Goal: Task Accomplishment & Management: Use online tool/utility

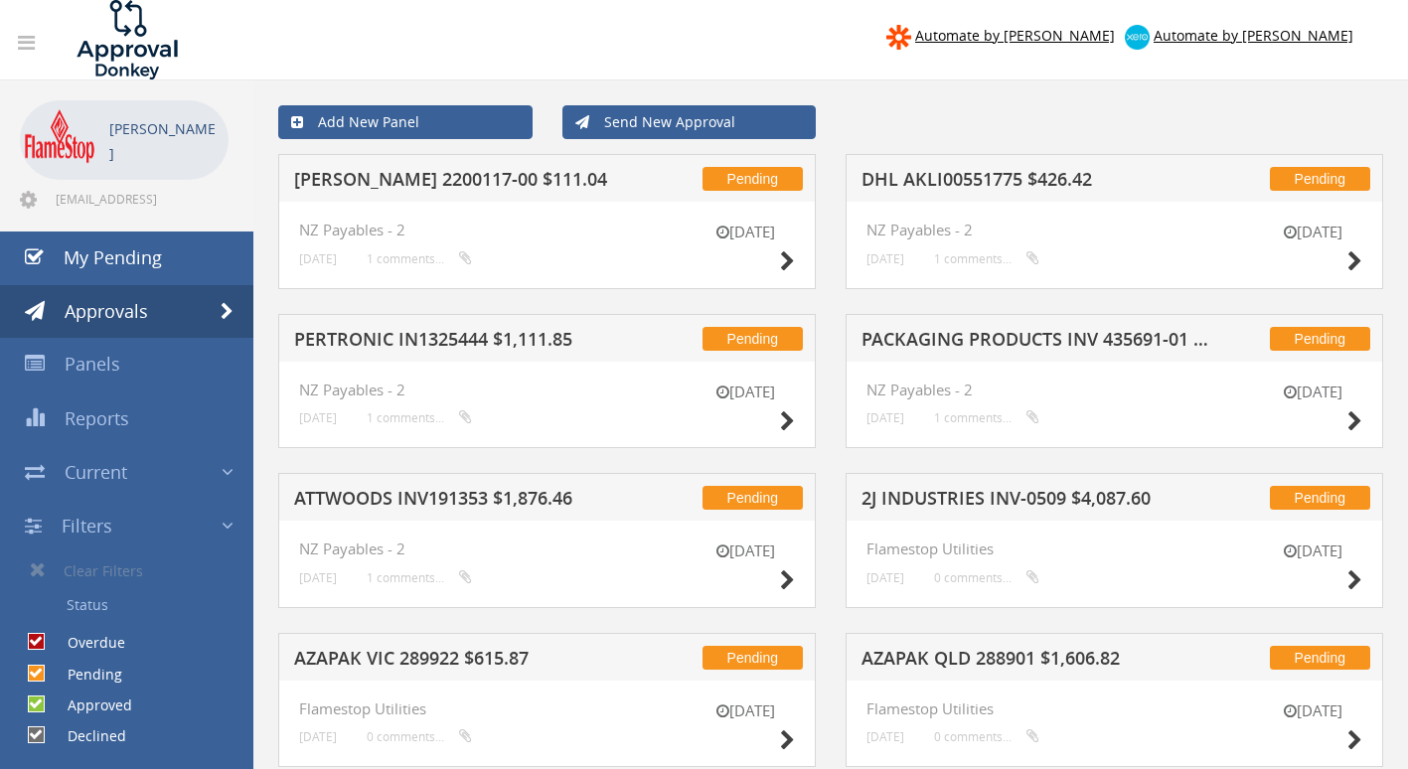
click at [980, 177] on h5 "DHL AKLI00551775 $426.42" at bounding box center [1039, 182] width 354 height 25
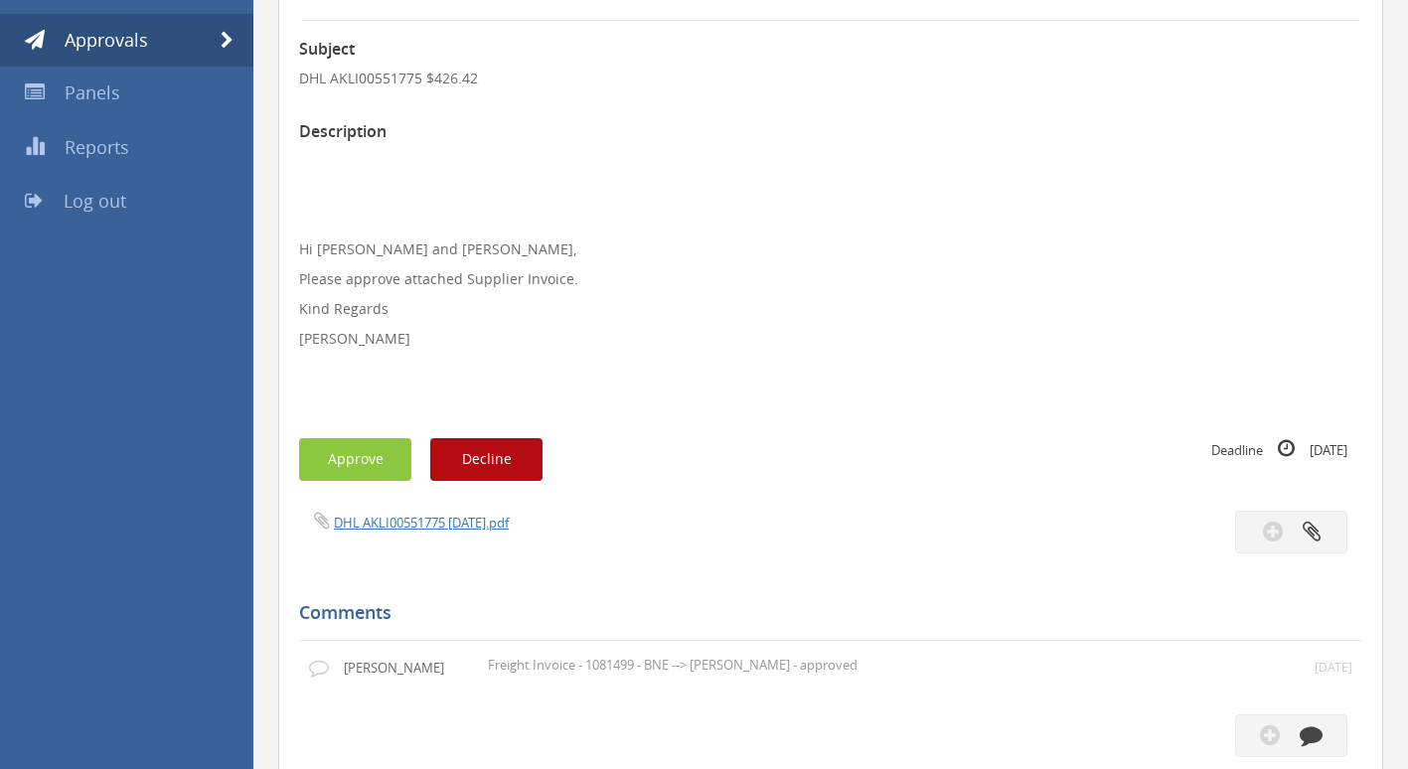
scroll to position [397, 0]
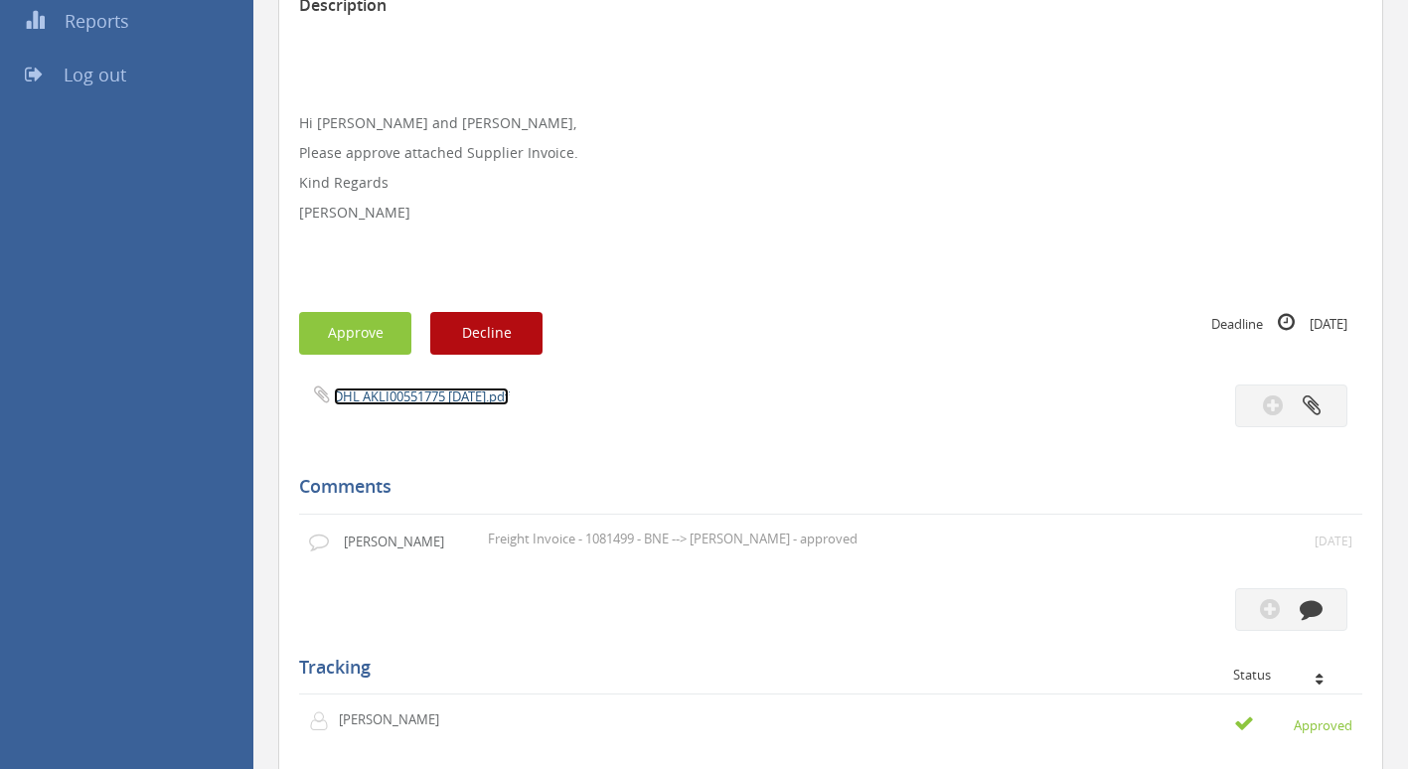
click at [422, 392] on link "DHL AKLI00551775 [DATE].pdf" at bounding box center [421, 397] width 175 height 18
click at [378, 336] on button "Approve" at bounding box center [355, 333] width 112 height 43
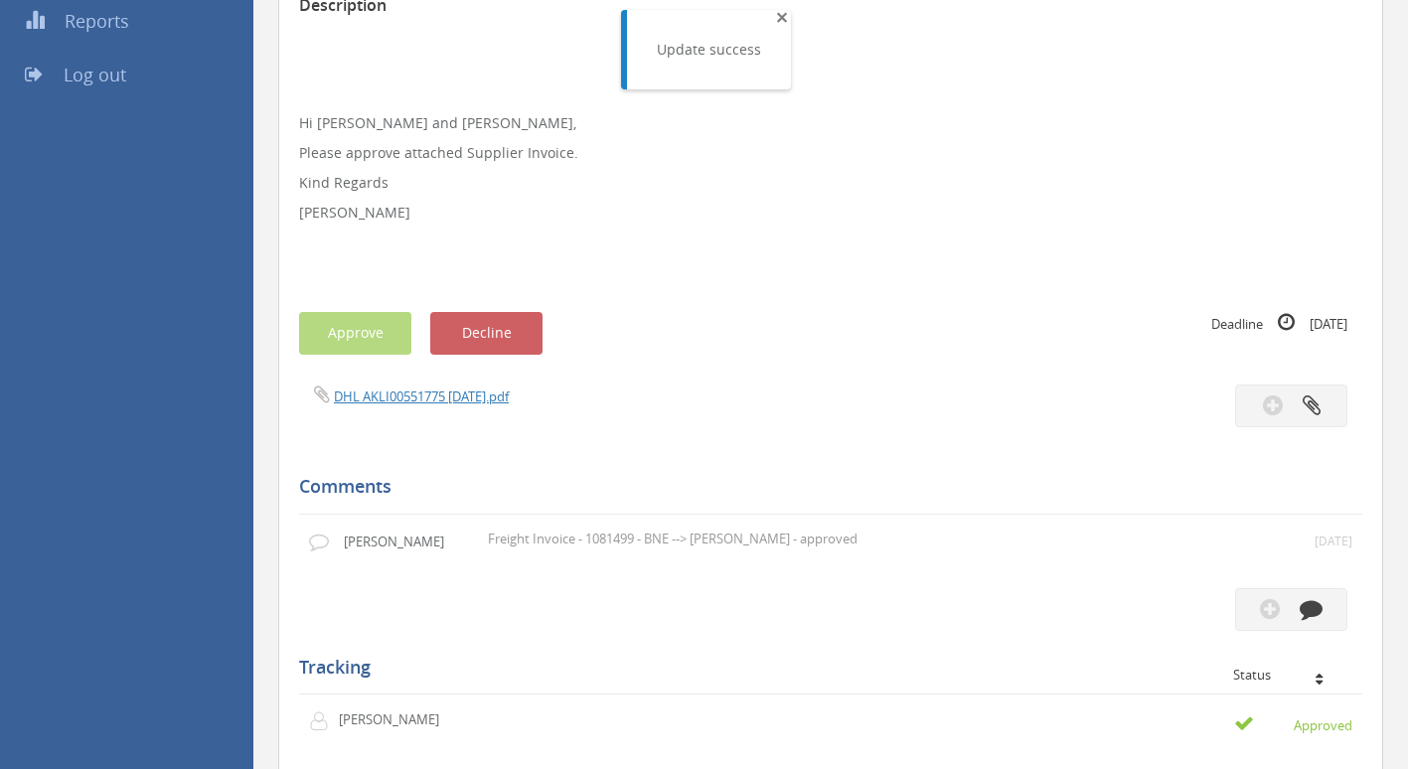
click at [776, 24] on span "×" at bounding box center [782, 17] width 12 height 28
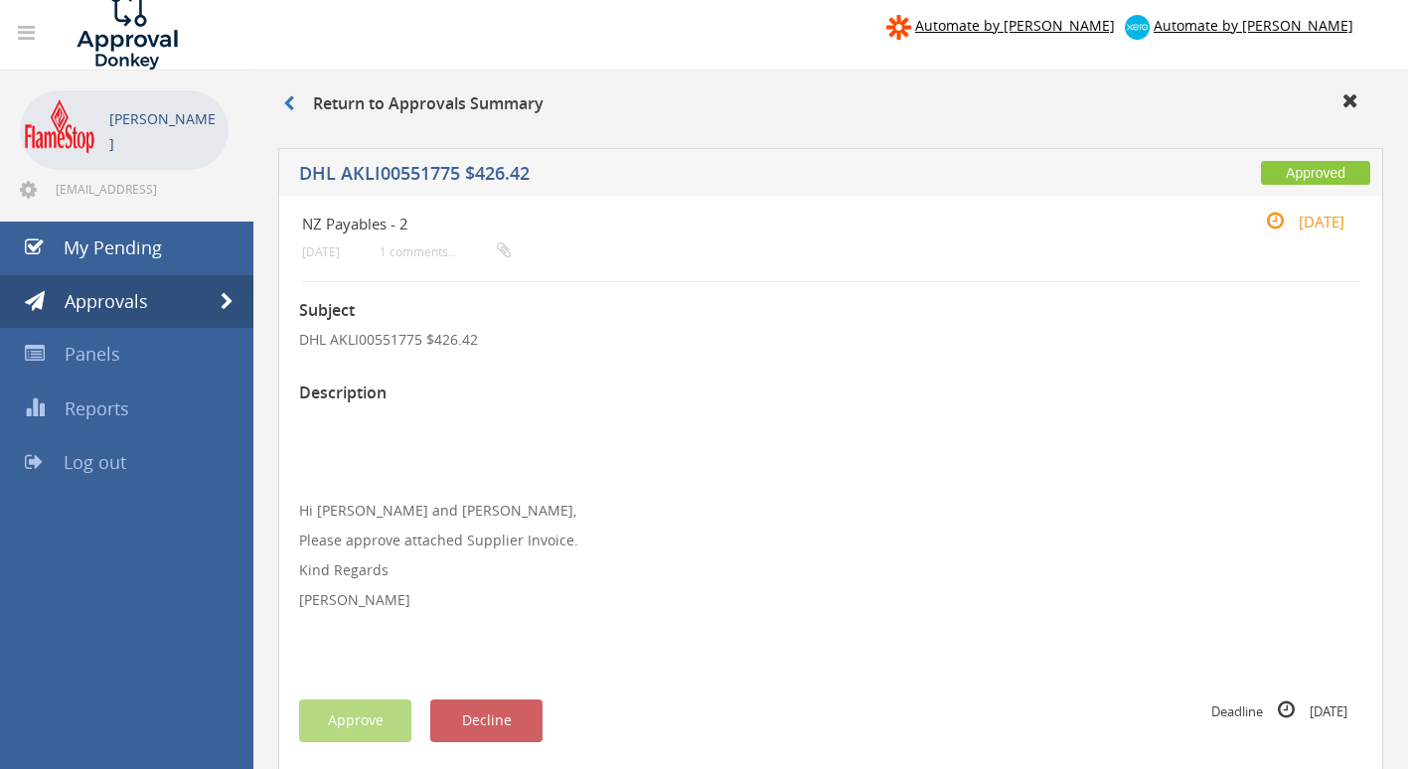
scroll to position [0, 0]
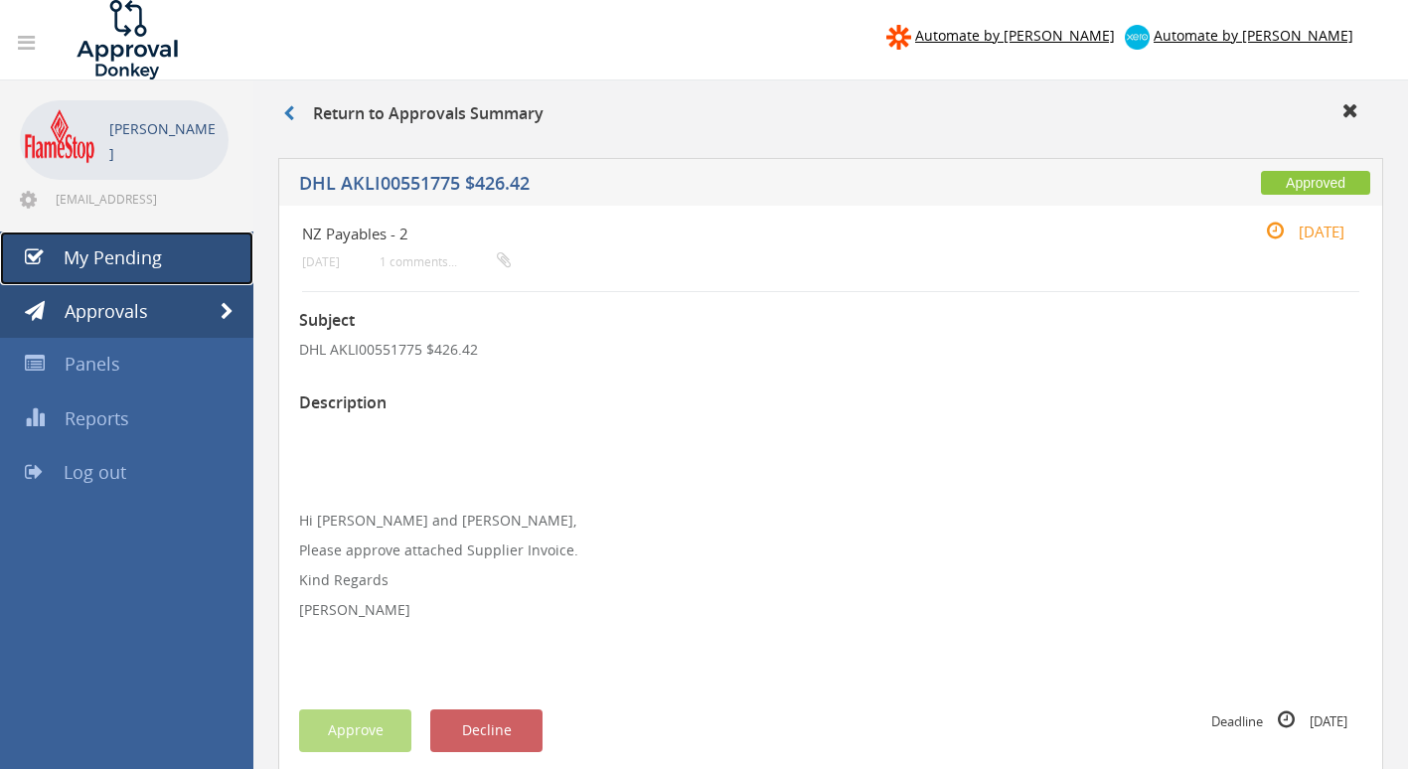
click at [128, 259] on span "My Pending" at bounding box center [113, 257] width 98 height 24
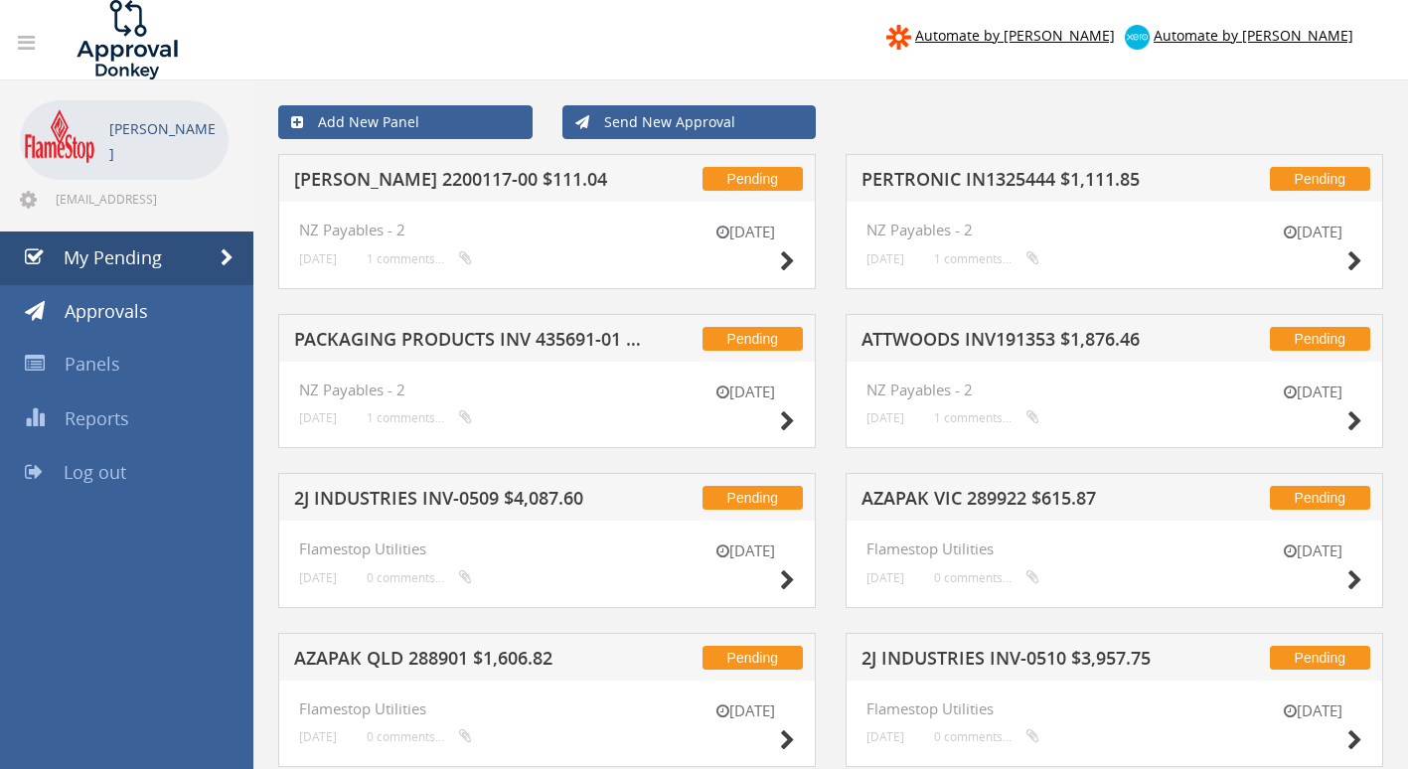
click at [517, 183] on h5 "[PERSON_NAME] 2200117-00 $111.04" at bounding box center [471, 182] width 354 height 25
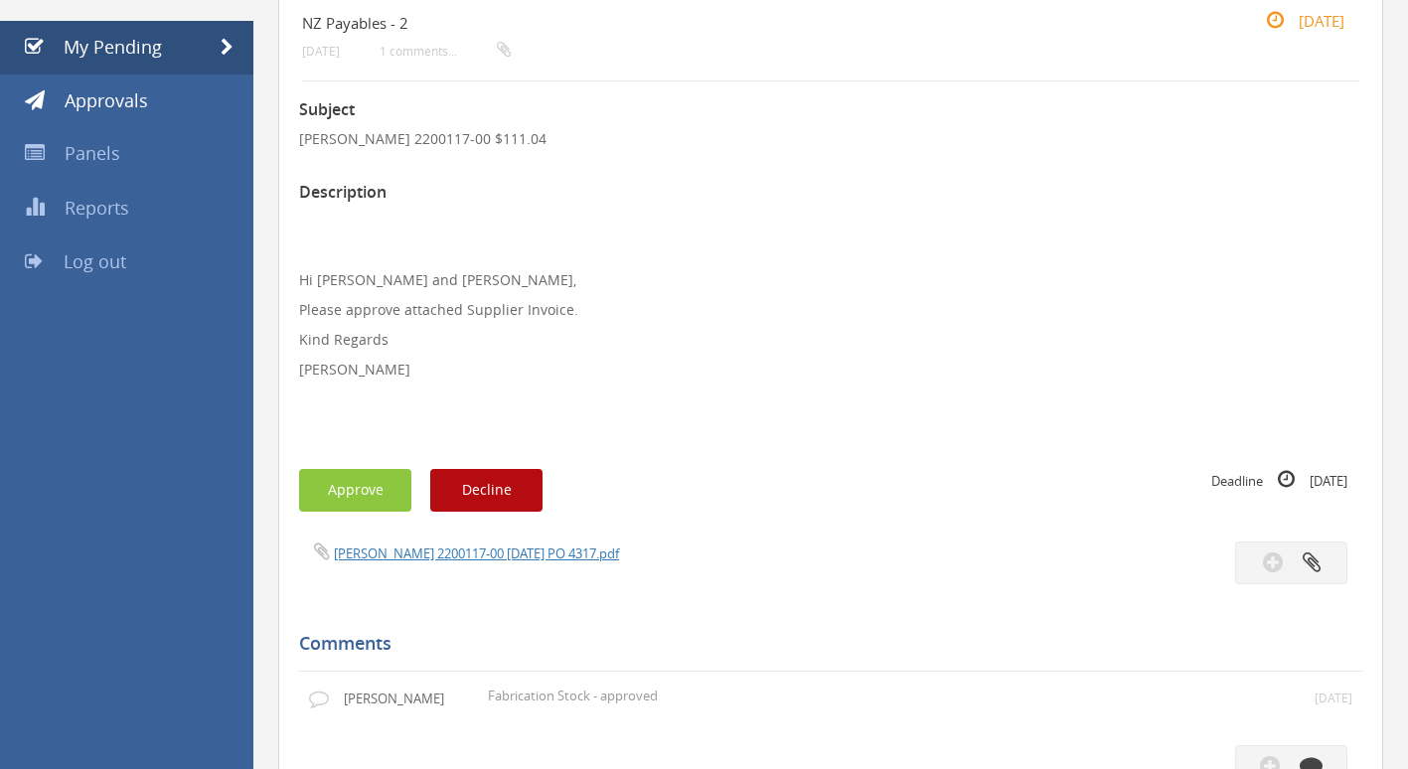
scroll to position [298, 0]
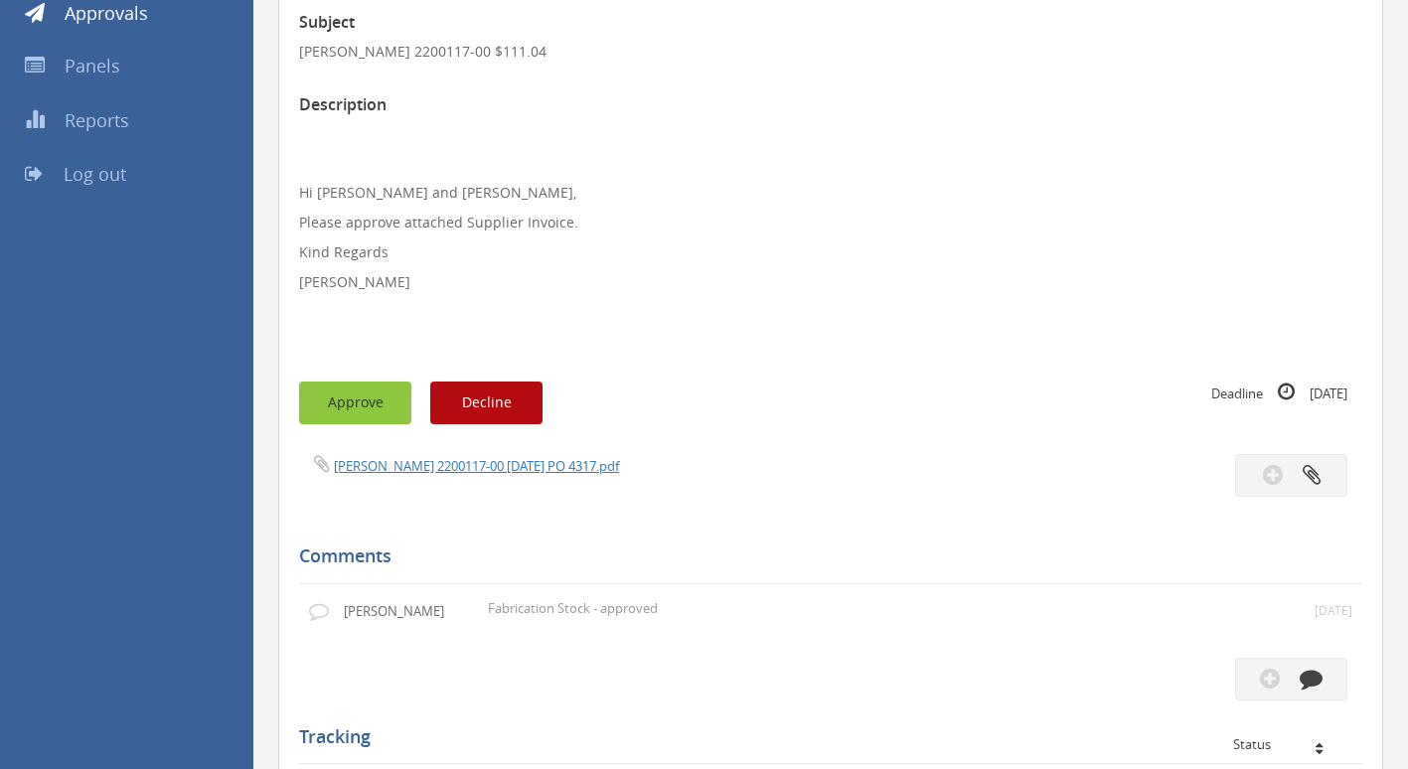
click at [376, 399] on button "Approve" at bounding box center [355, 403] width 112 height 43
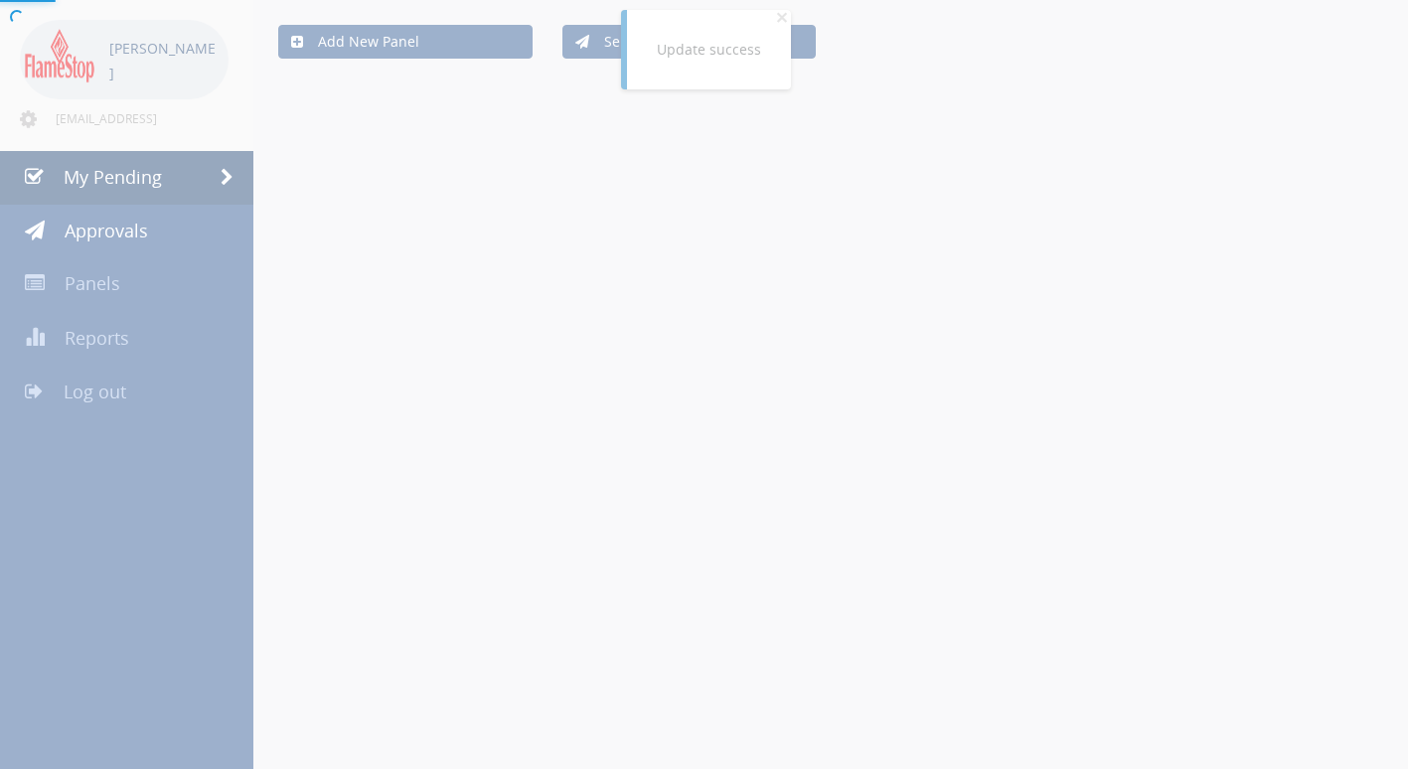
scroll to position [298, 0]
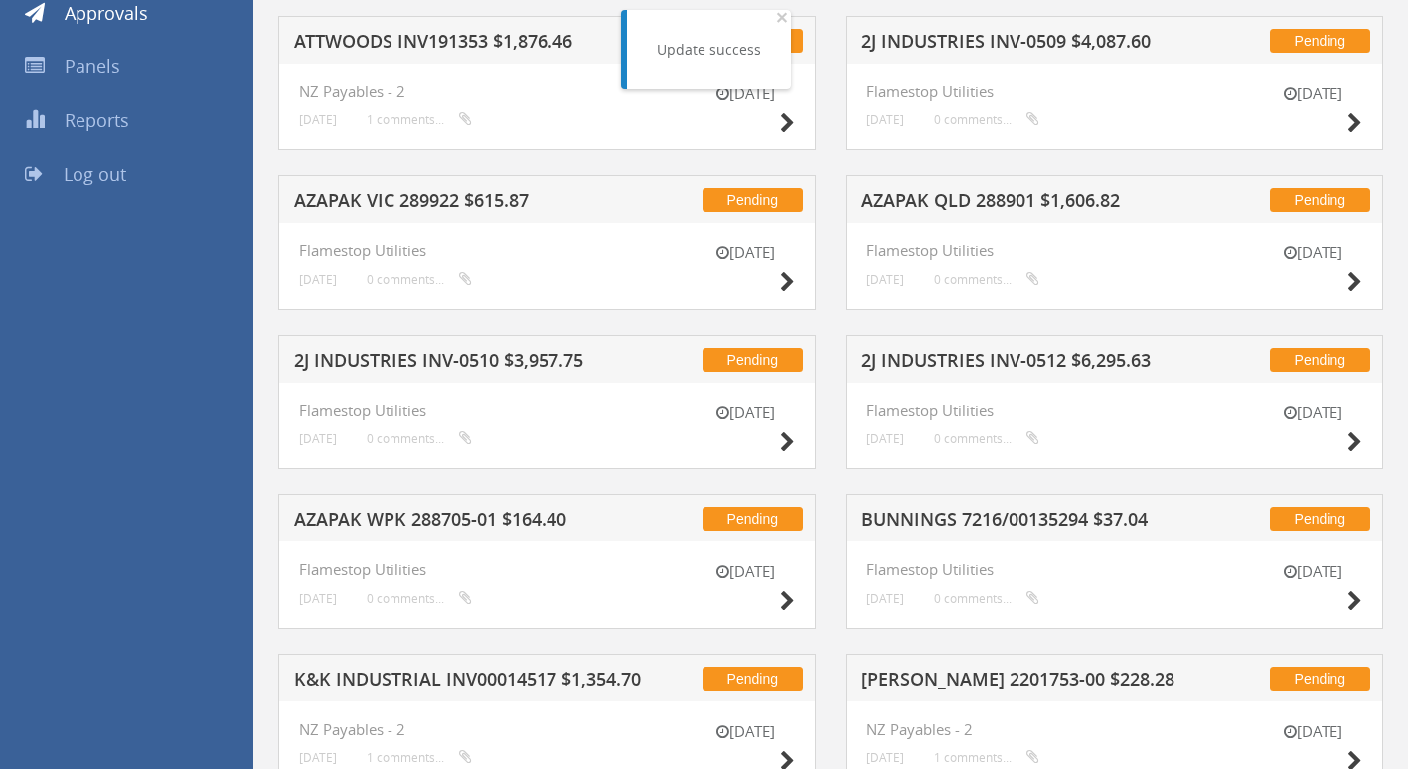
click at [425, 46] on h5 "ATTWOODS INV191353 $1,876.46" at bounding box center [471, 44] width 354 height 25
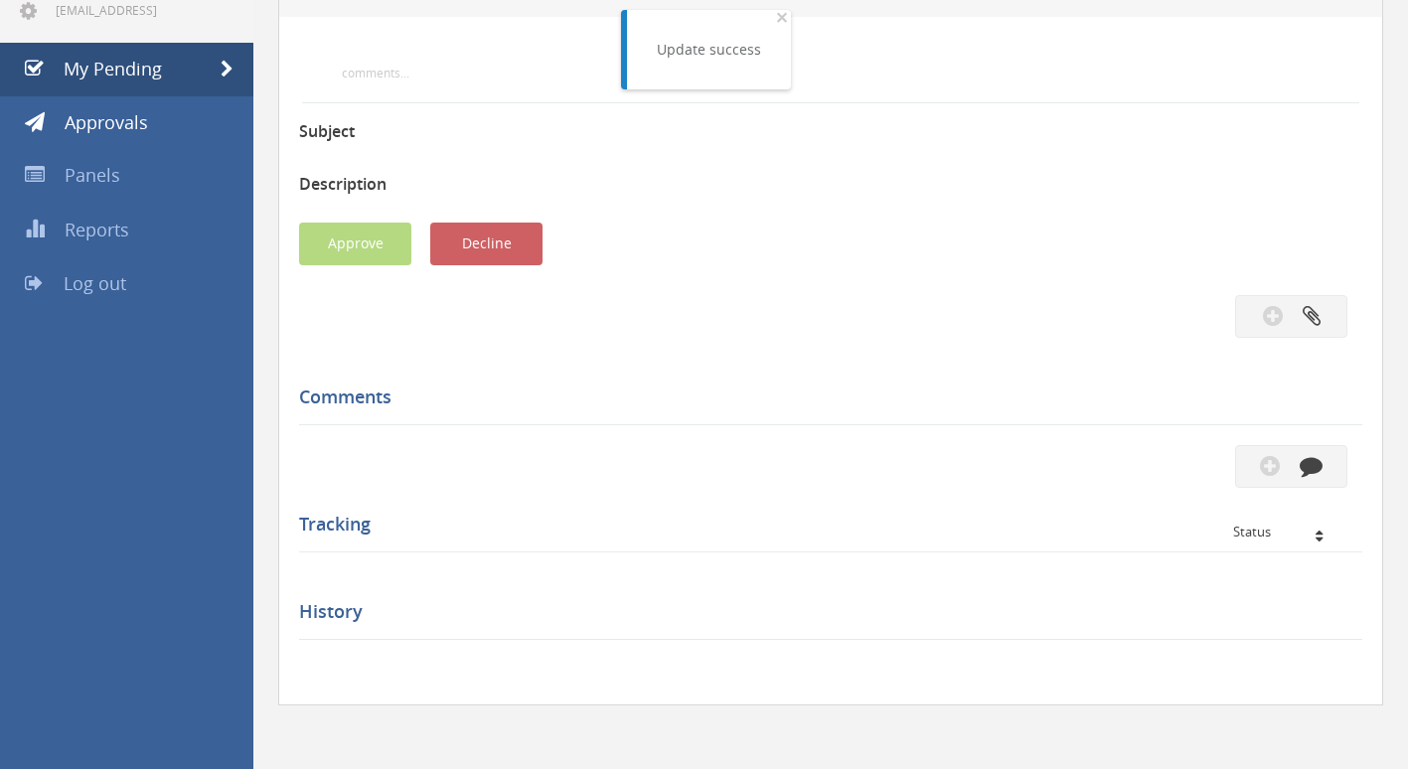
scroll to position [298, 0]
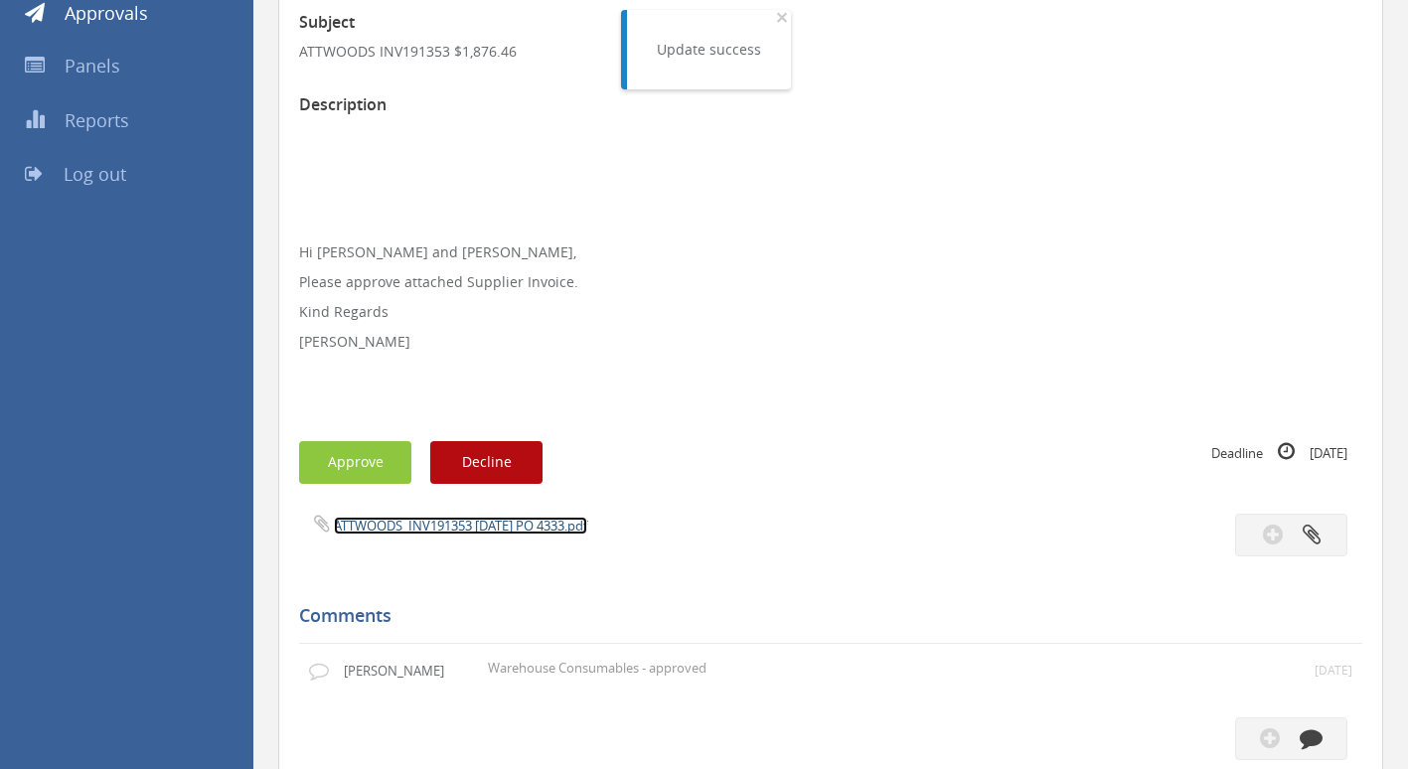
click at [427, 532] on link "ATTWOODS_INV191353 [DATE] PO 4333.pdf" at bounding box center [460, 526] width 253 height 18
